Goal: Register for event/course

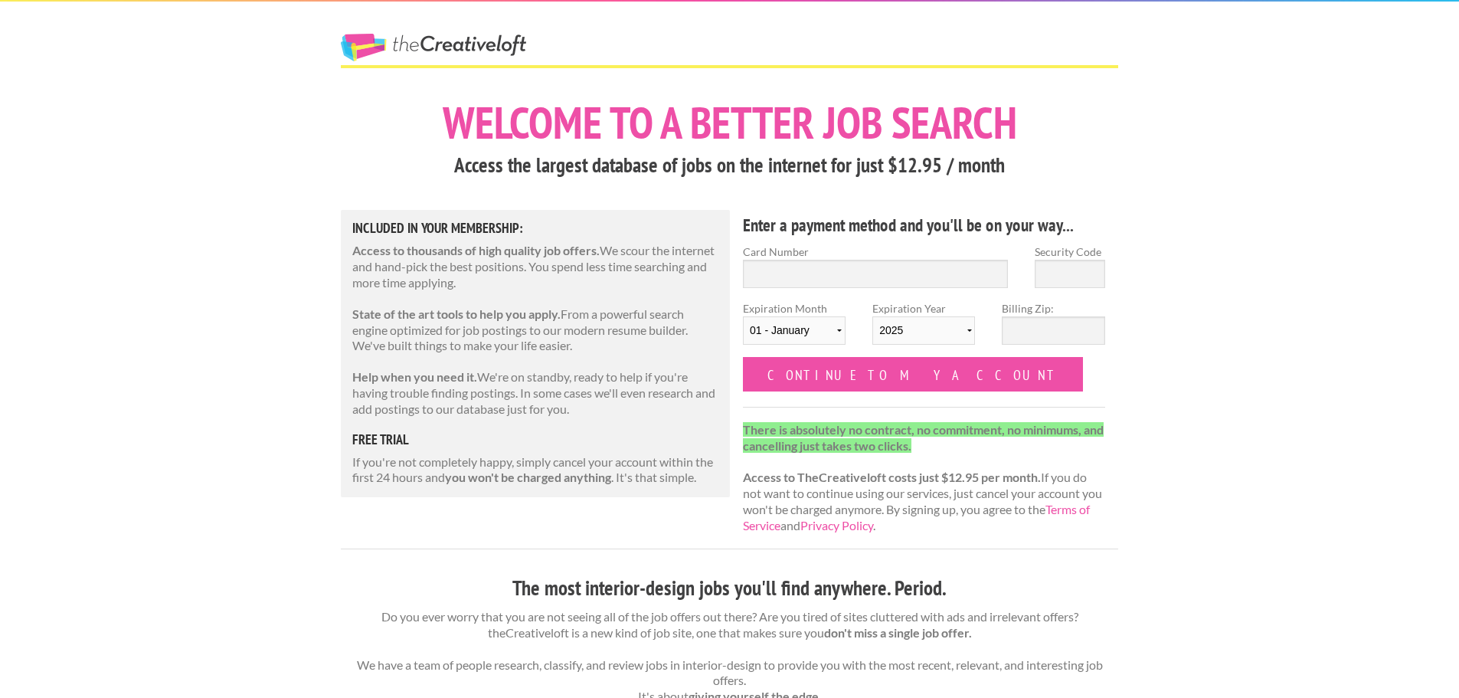
click at [412, 51] on link "The Creative Loft" at bounding box center [433, 48] width 185 height 28
click at [396, 46] on link "The Creative Loft" at bounding box center [433, 48] width 185 height 28
click at [432, 44] on link "The Creative Loft" at bounding box center [433, 48] width 185 height 28
